Goal: Navigation & Orientation: Find specific page/section

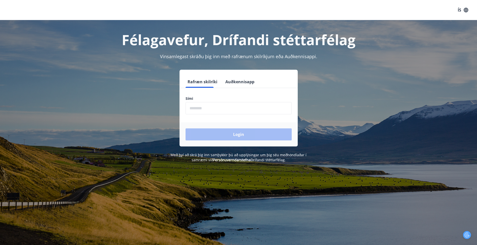
click at [240, 103] on input "phone" at bounding box center [239, 108] width 106 height 12
type input "********"
click at [239, 134] on button "Login" at bounding box center [239, 134] width 106 height 12
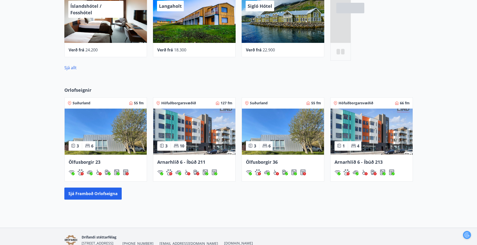
scroll to position [205, 0]
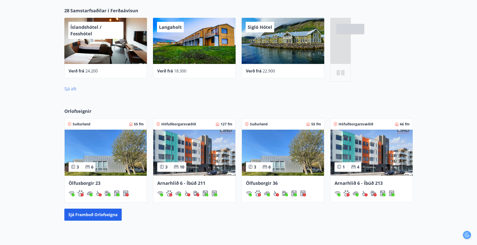
click at [66, 88] on link "Sjá allt" at bounding box center [70, 89] width 12 height 6
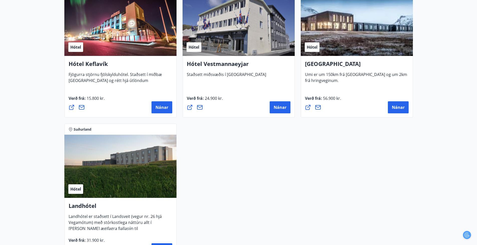
scroll to position [1198, 0]
